Goal: Check status

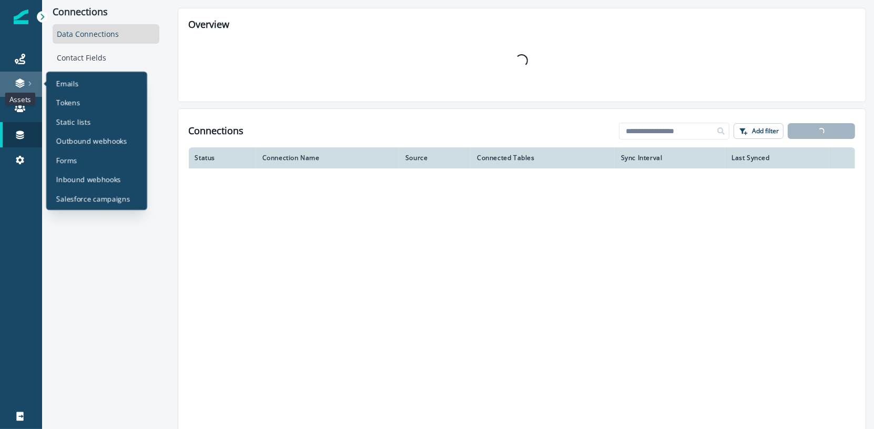
click at [15, 81] on icon at bounding box center [19, 80] width 9 height 5
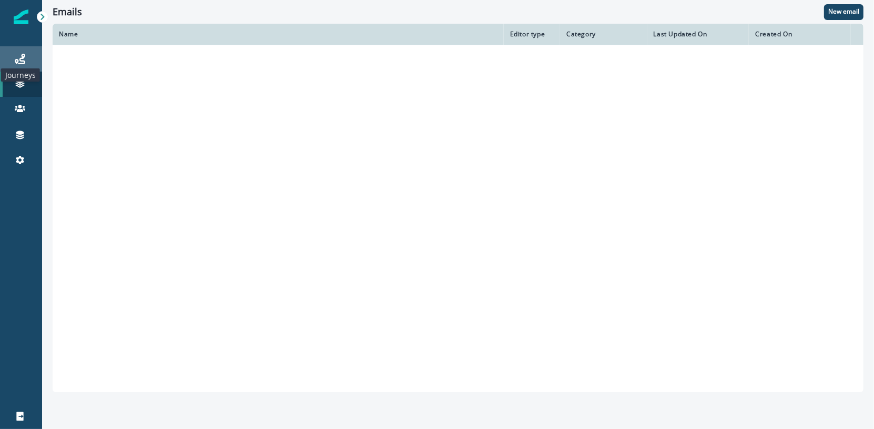
click at [18, 54] on icon at bounding box center [20, 59] width 11 height 11
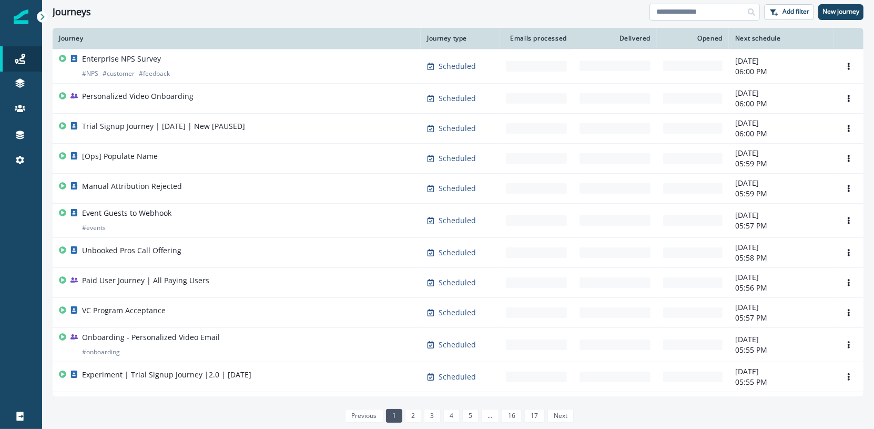
click at [711, 14] on input at bounding box center [705, 12] width 110 height 17
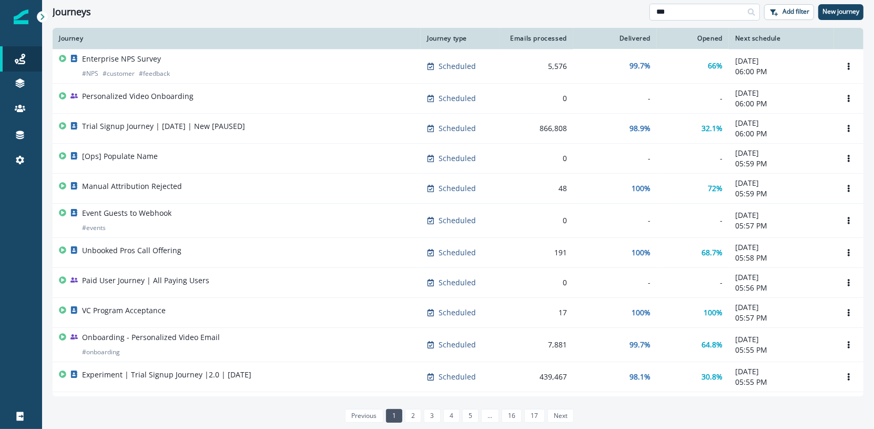
type input "***"
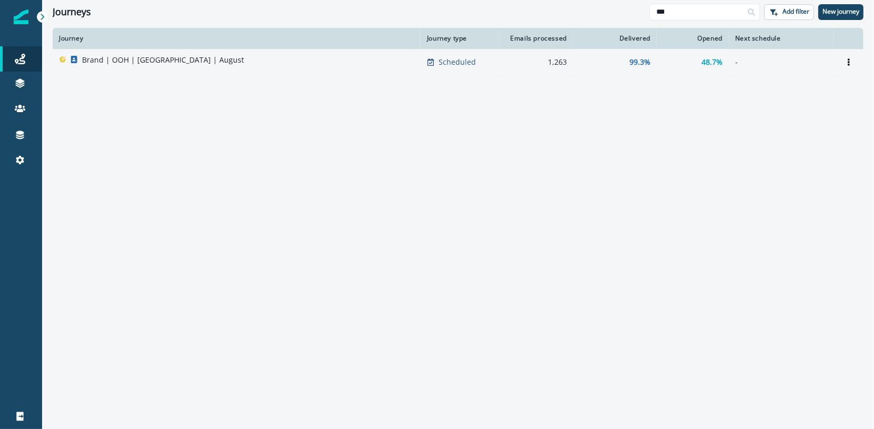
click at [234, 64] on div "Brand | OOH | [GEOGRAPHIC_DATA] | August" at bounding box center [237, 62] width 356 height 15
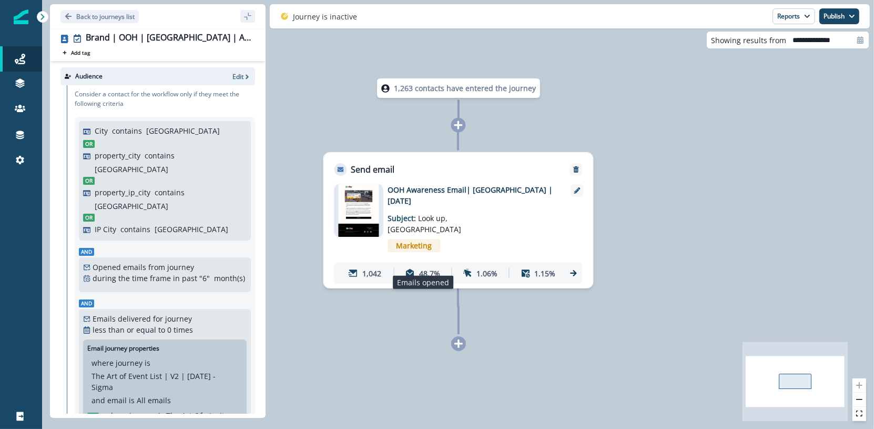
click at [413, 268] on icon at bounding box center [410, 272] width 9 height 9
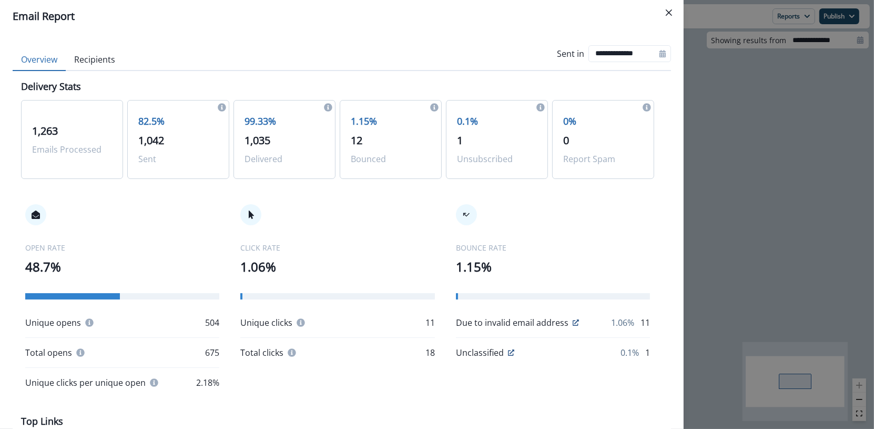
click at [459, 120] on p "0.1%" at bounding box center [497, 121] width 80 height 14
click at [95, 60] on button "Recipients" at bounding box center [95, 60] width 58 height 22
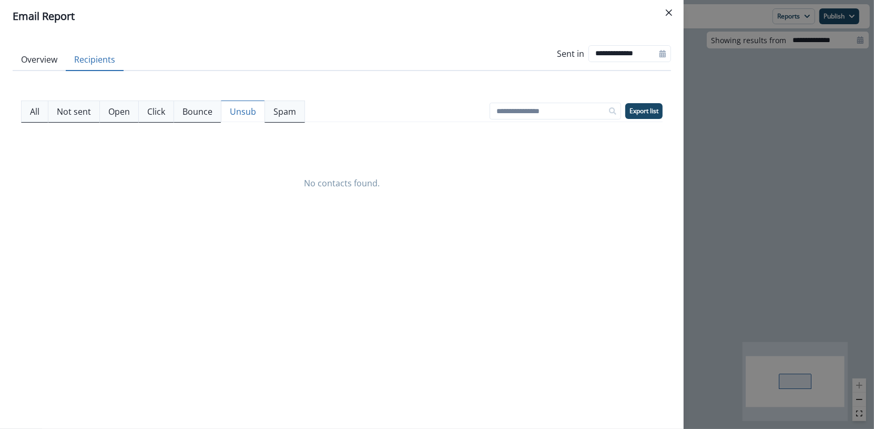
click at [247, 112] on p "Unsub" at bounding box center [243, 111] width 26 height 13
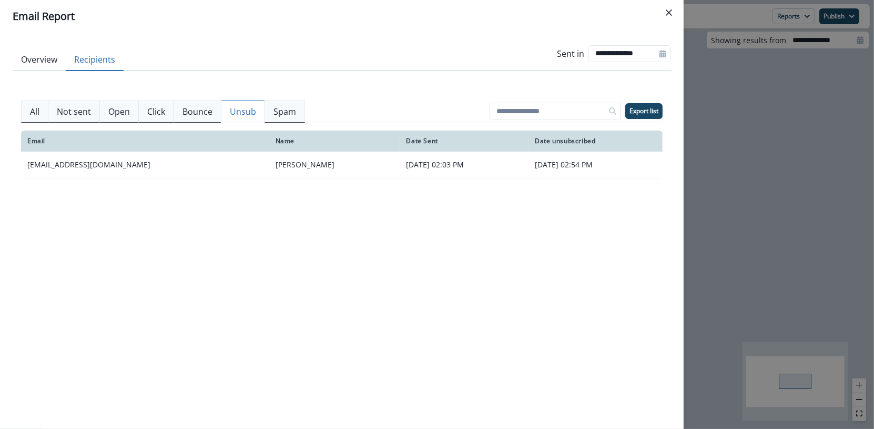
click at [38, 116] on p "All" at bounding box center [34, 111] width 9 height 13
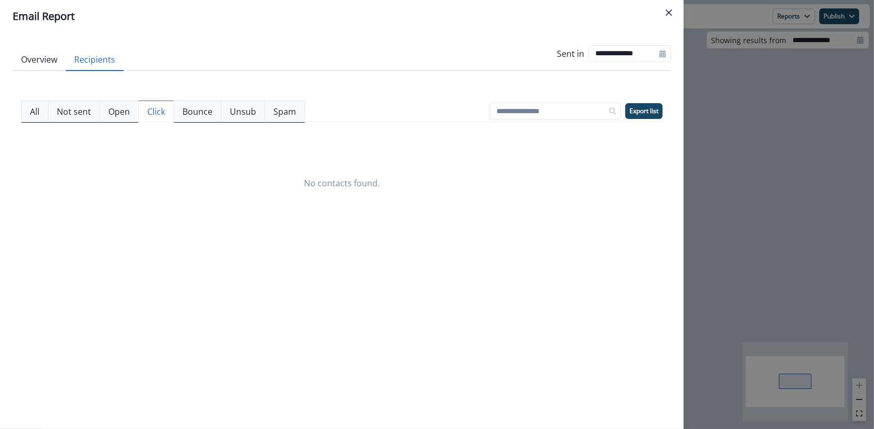
click at [156, 106] on p "Click" at bounding box center [156, 111] width 18 height 13
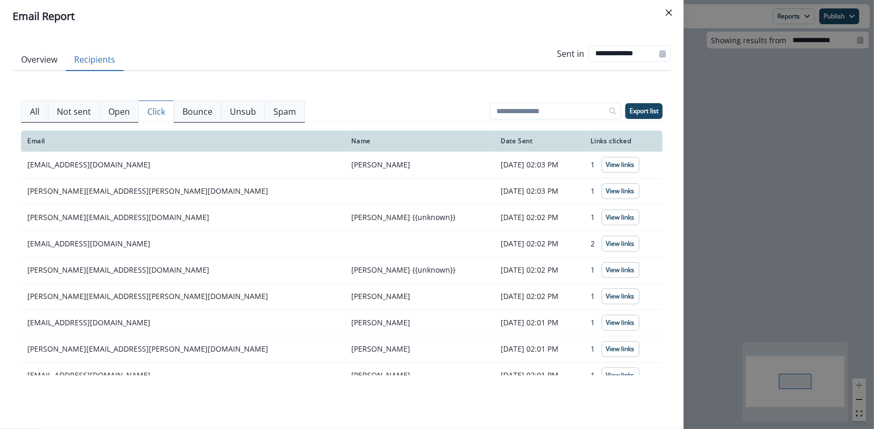
click at [760, 104] on div "**********" at bounding box center [437, 214] width 874 height 429
